Goal: Transaction & Acquisition: Purchase product/service

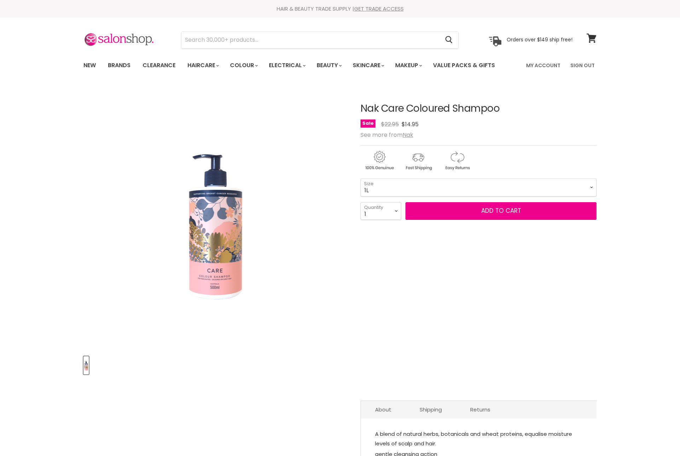
select select "1L"
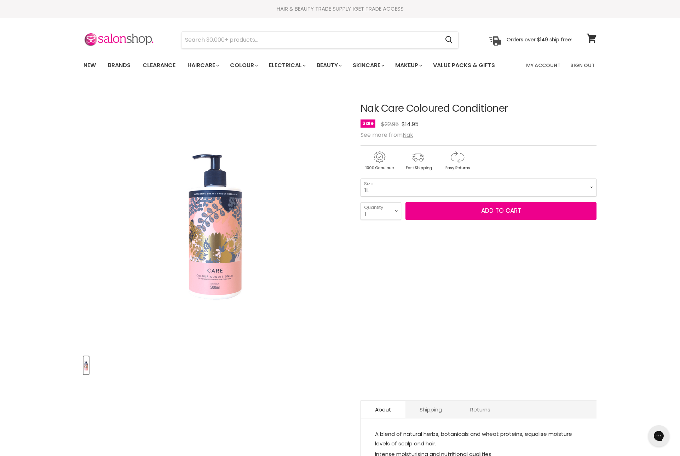
select select "1L"
